Goal: Transaction & Acquisition: Book appointment/travel/reservation

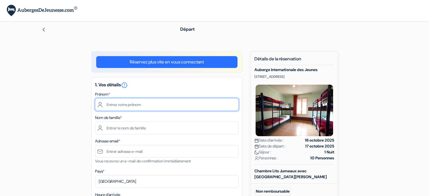
click at [120, 102] on input "text" at bounding box center [167, 104] width 144 height 13
type input "Erell"
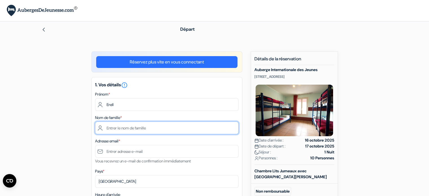
click at [133, 128] on input "text" at bounding box center [167, 128] width 144 height 13
type input "Gicquelet"
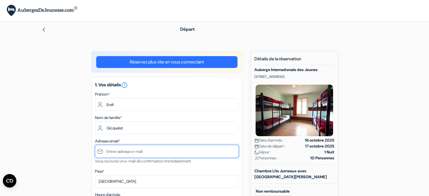
click at [131, 157] on input "text" at bounding box center [167, 151] width 144 height 13
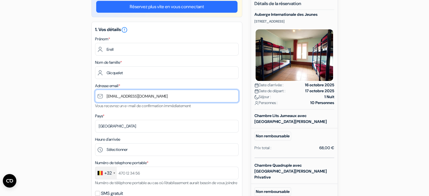
scroll to position [60, 0]
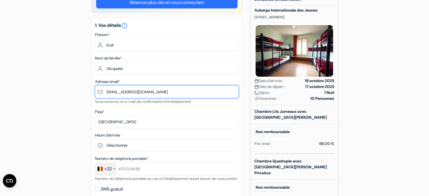
type input "[EMAIL_ADDRESS][DOMAIN_NAME]"
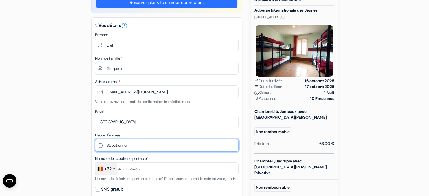
click at [121, 145] on select "Sélectionner 15:00 16:00 17:00 18:00 19:00 20:00 21:00 22:00" at bounding box center [167, 145] width 144 height 13
click at [95, 139] on select "Sélectionner 15:00 16:00 17:00 18:00 19:00 20:00 21:00 22:00" at bounding box center [167, 145] width 144 height 13
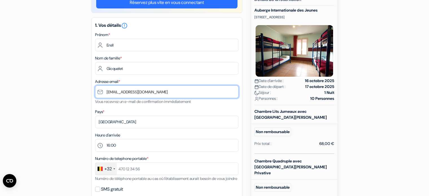
click at [122, 88] on input "[EMAIL_ADDRESS][DOMAIN_NAME]" at bounding box center [167, 91] width 144 height 13
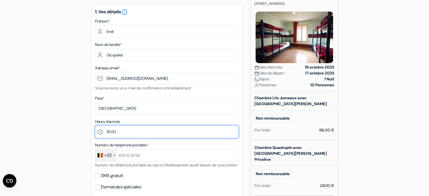
click at [122, 129] on select "Sélectionner 15:00 16:00 17:00 18:00 19:00 20:00 21:00 22:00" at bounding box center [167, 132] width 144 height 13
select select "15"
click at [95, 126] on select "Sélectionner 15:00 16:00 17:00 18:00 19:00 20:00 21:00 22:00" at bounding box center [167, 132] width 144 height 13
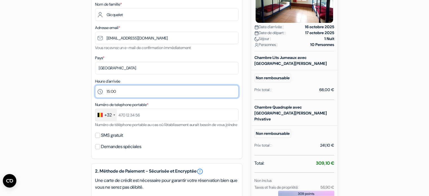
scroll to position [131, 0]
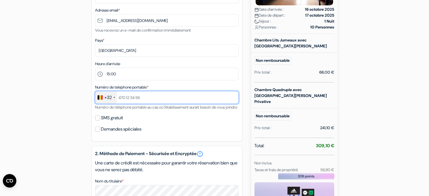
click at [124, 95] on input "text" at bounding box center [167, 97] width 144 height 13
type input "492411570"
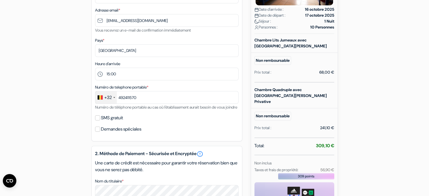
click at [101, 122] on label "SMS gratuit" at bounding box center [112, 118] width 22 height 8
click at [100, 120] on input "SMS gratuit" at bounding box center [97, 117] width 5 height 5
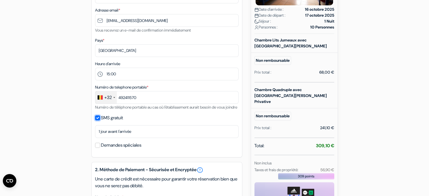
click at [98, 120] on input "SMS gratuit" at bounding box center [97, 117] width 5 height 5
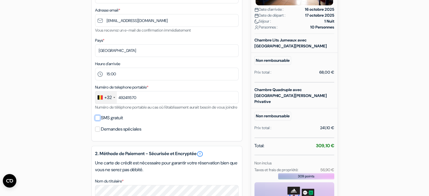
click at [98, 120] on input "SMS gratuit" at bounding box center [97, 117] width 5 height 5
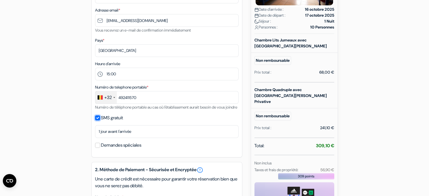
click at [98, 120] on input "SMS gratuit" at bounding box center [97, 117] width 5 height 5
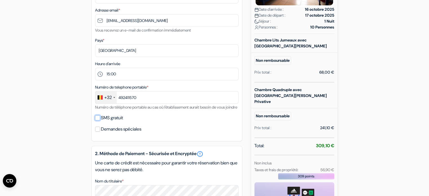
click at [99, 120] on input "SMS gratuit" at bounding box center [97, 117] width 5 height 5
checkbox input "true"
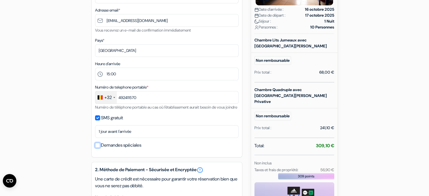
click at [97, 148] on input "Demandes spéciales" at bounding box center [97, 145] width 5 height 5
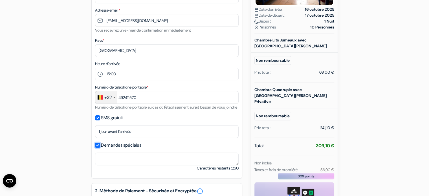
click at [97, 148] on input "Demandes spéciales" at bounding box center [97, 145] width 5 height 5
checkbox input "false"
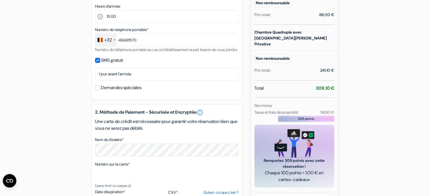
scroll to position [286, 0]
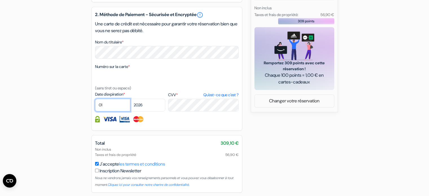
click at [110, 110] on select "01 02 03 04 05 06 07 08 09 10 11 12" at bounding box center [112, 105] width 35 height 13
select select "10"
click at [95, 106] on select "01 02 03 04 05 06 07 08 09 10 11 12" at bounding box center [112, 105] width 35 height 13
click at [150, 110] on select "2025 2026 2027 2028 2029 2030 2031 2032 2033 2034 2035 2036 2037 2038 2039 2040…" at bounding box center [147, 105] width 35 height 13
select select "2025"
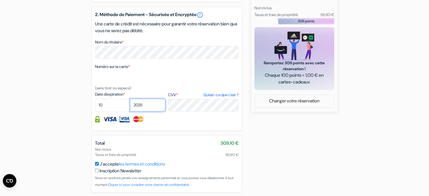
click at [130, 106] on select "2025 2026 2027 2028 2029 2030 2031 2032 2033 2034 2035 2036 2037 2038 2039 2040…" at bounding box center [147, 105] width 35 height 13
click at [198, 119] on div "2. Méthode de Paiement - Sécurisée et Encryptée error_outline Une carte de créd…" at bounding box center [166, 69] width 151 height 124
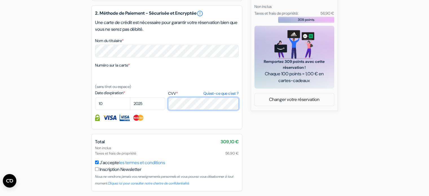
scroll to position [314, 0]
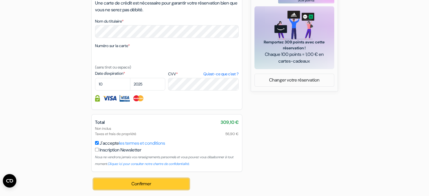
click at [142, 187] on button "Confirmer Loading..." at bounding box center [142, 184] width 96 height 11
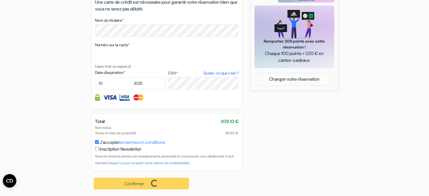
scroll to position [261, 0]
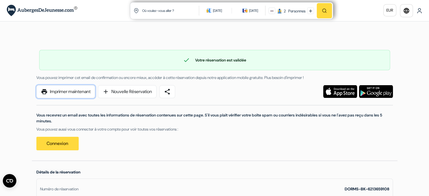
click at [76, 90] on link "print Imprimer maintenant" at bounding box center [65, 91] width 59 height 13
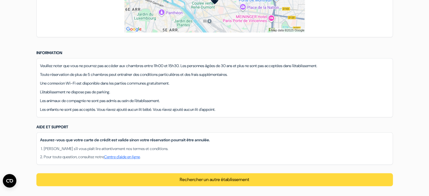
scroll to position [436, 0]
drag, startPoint x: 32, startPoint y: 68, endPoint x: 192, endPoint y: 58, distance: 160.3
click at [192, 58] on div "Chambres privées Nom de la chambre Prix par chambre Nombre de chambres Nombre d…" at bounding box center [215, 16] width 366 height 381
drag, startPoint x: 195, startPoint y: 63, endPoint x: 381, endPoint y: 60, distance: 186.8
click at [381, 60] on div "Veuillez noter que vous ne pourrez pas accéder aux chambres entre 11h00 et 15h3…" at bounding box center [214, 87] width 357 height 59
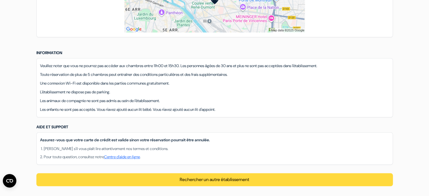
click at [262, 77] on div "Veuillez noter que vous ne pourrez pas accéder aux chambres entre 11h00 et 15h3…" at bounding box center [214, 87] width 357 height 59
drag, startPoint x: 192, startPoint y: 63, endPoint x: 347, endPoint y: 63, distance: 155.5
click at [347, 63] on p "Veuillez noter que vous ne pourrez pas accéder aux chambres entre 11h00 et 15h3…" at bounding box center [214, 66] width 349 height 6
click at [327, 76] on div "Veuillez noter que vous ne pourrez pas accéder aux chambres entre 11h00 et 15h3…" at bounding box center [214, 87] width 357 height 59
drag, startPoint x: 193, startPoint y: 64, endPoint x: 365, endPoint y: 71, distance: 172.5
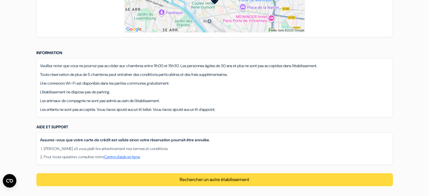
click at [365, 71] on div "Veuillez noter que vous ne pourrez pas accéder aux chambres entre 11h00 et 15h3…" at bounding box center [214, 87] width 357 height 59
click at [365, 72] on p "Toute réservation de plus de 5 chambres peut entraîner des conditions particuli…" at bounding box center [214, 75] width 349 height 6
drag, startPoint x: 248, startPoint y: 74, endPoint x: 165, endPoint y: 56, distance: 84.5
click at [165, 56] on div "Chambres privées Nom de la chambre Prix par chambre Nombre de chambres Nombre d…" at bounding box center [215, 16] width 366 height 381
click at [162, 63] on p "Veuillez noter que vous ne pourrez pas accéder aux chambres entre 11h00 et 15h3…" at bounding box center [214, 66] width 349 height 6
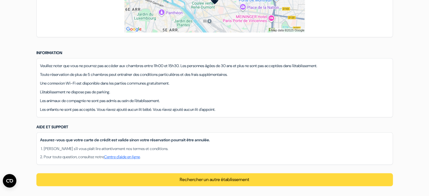
drag, startPoint x: 164, startPoint y: 65, endPoint x: 250, endPoint y: 72, distance: 86.3
click at [250, 72] on div "Veuillez noter que vous ne pourrez pas accéder aux chambres entre 11h00 et 15h3…" at bounding box center [214, 87] width 357 height 59
click at [250, 72] on p "Toute réservation de plus de 5 chambres peut entraîner des conditions particuli…" at bounding box center [214, 75] width 349 height 6
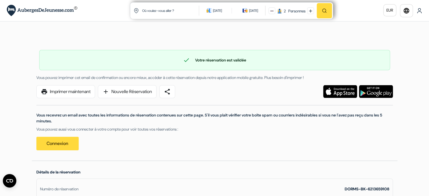
scroll to position [0, 0]
